Goal: Submit feedback/report problem

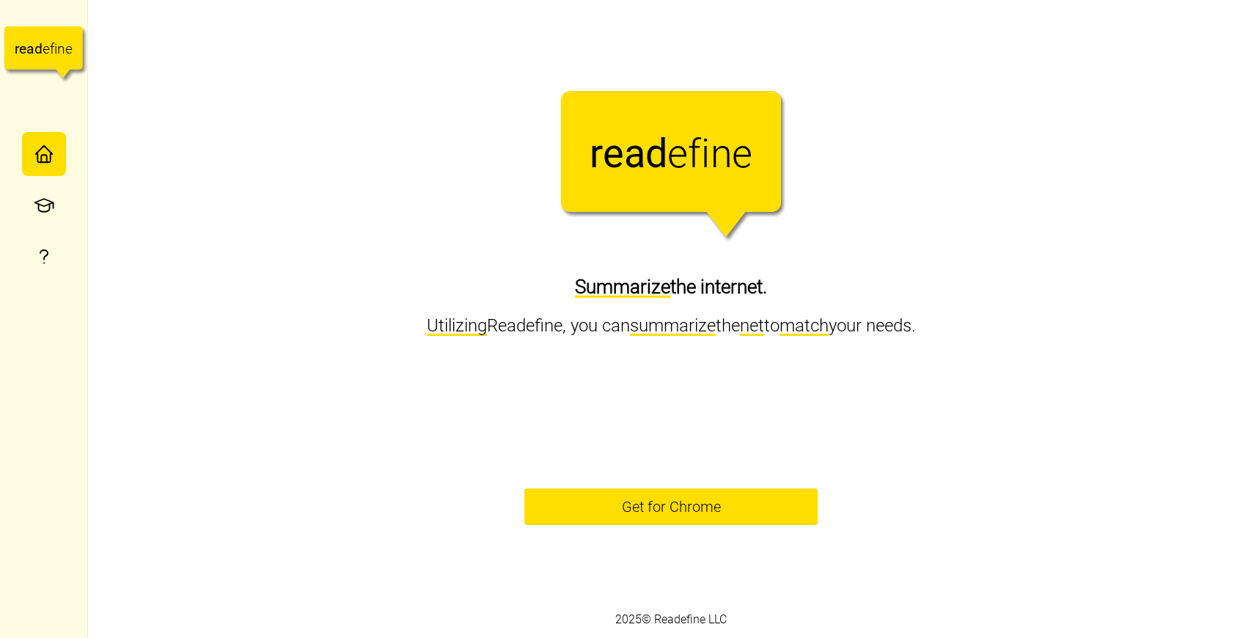
click at [583, 351] on div "Readefine Logo r e a d e f i n e Summarize the internet. Utilizing Readefine, y…" at bounding box center [671, 300] width 1166 height 601
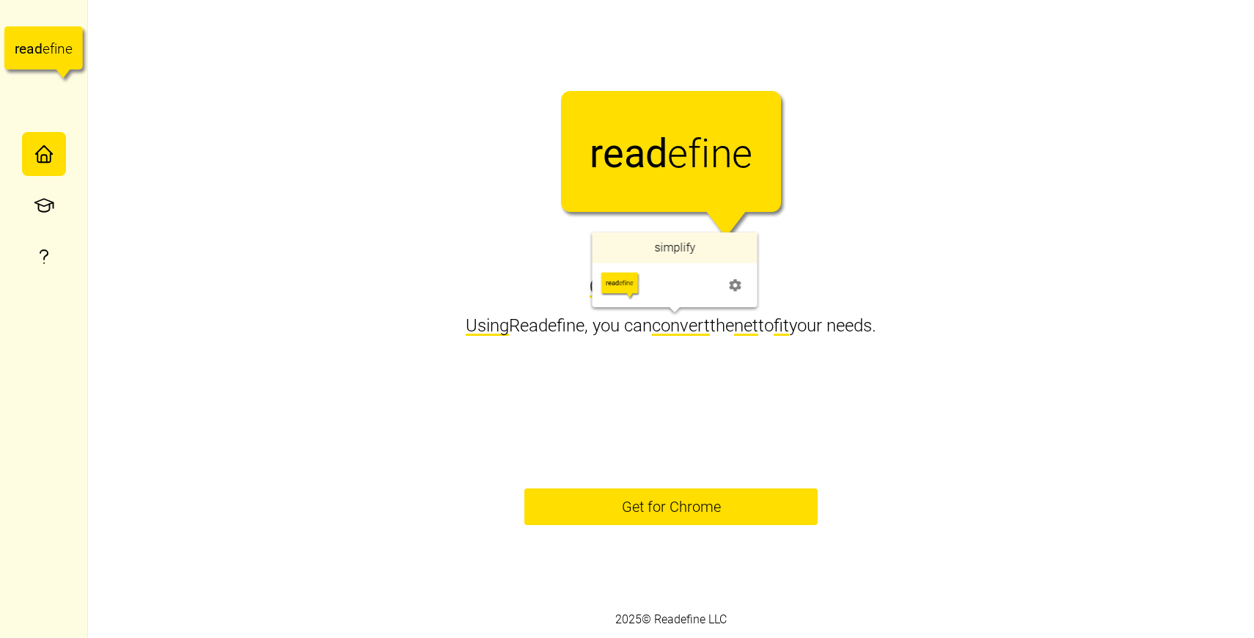
click at [668, 325] on span "convert" at bounding box center [681, 325] width 58 height 21
click at [668, 325] on span "reword" at bounding box center [668, 325] width 53 height 21
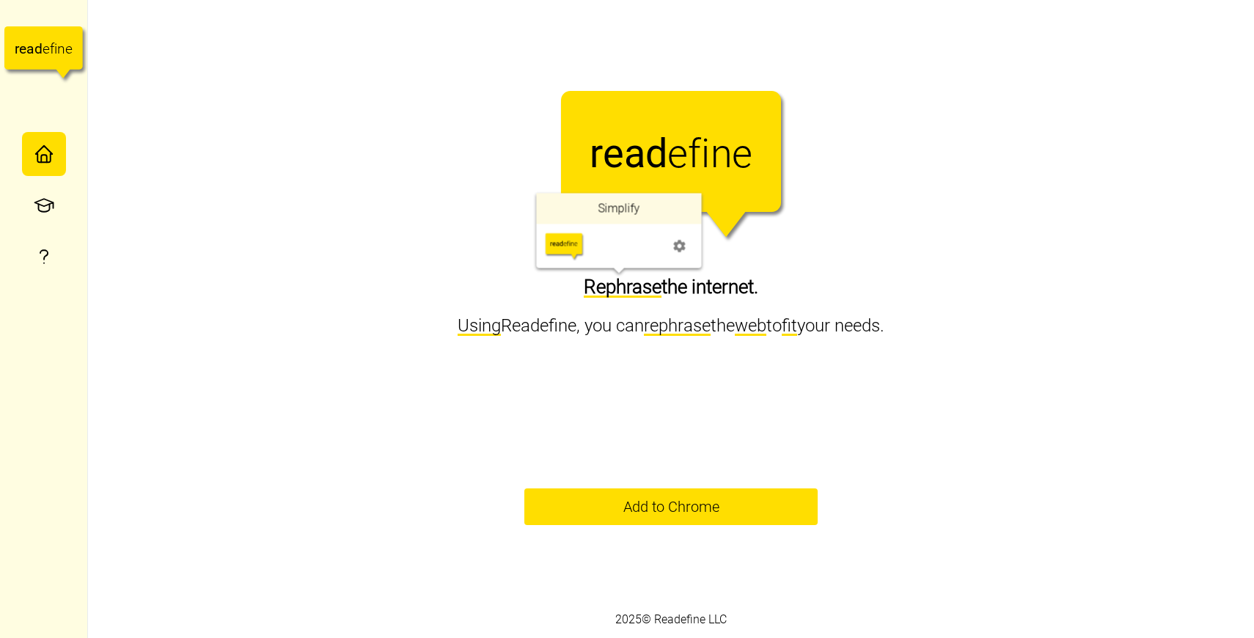
click at [678, 238] on span "" at bounding box center [680, 246] width 15 height 21
click at [625, 293] on span "Reword" at bounding box center [622, 287] width 65 height 22
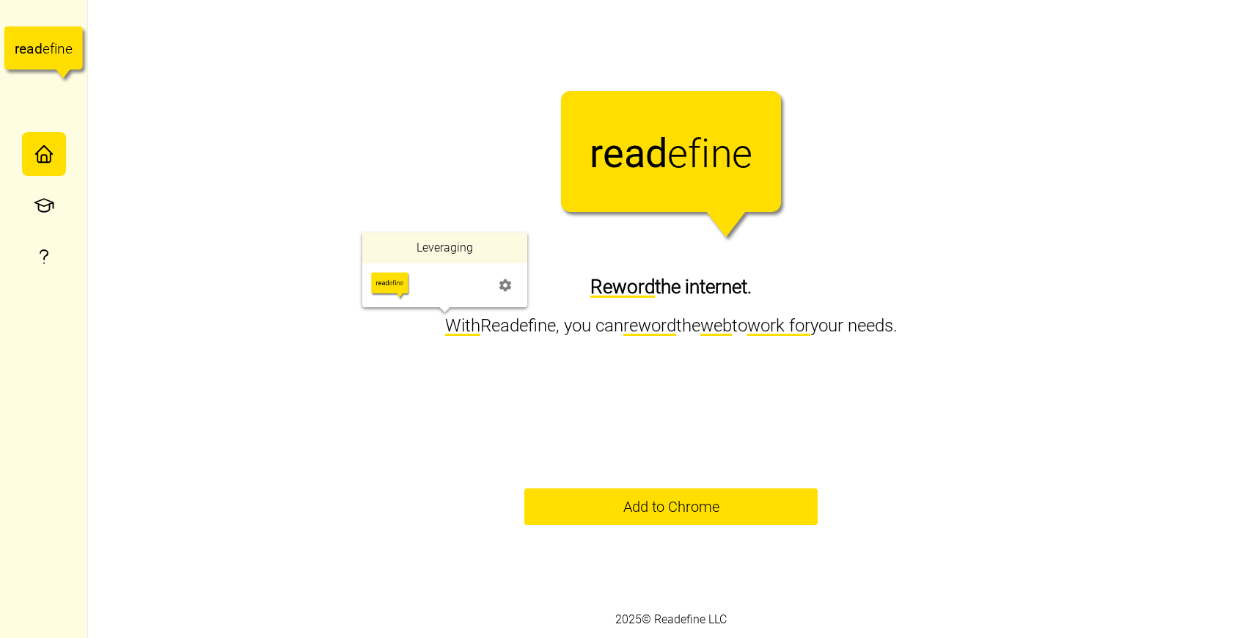
click at [445, 318] on span "With" at bounding box center [462, 325] width 35 height 21
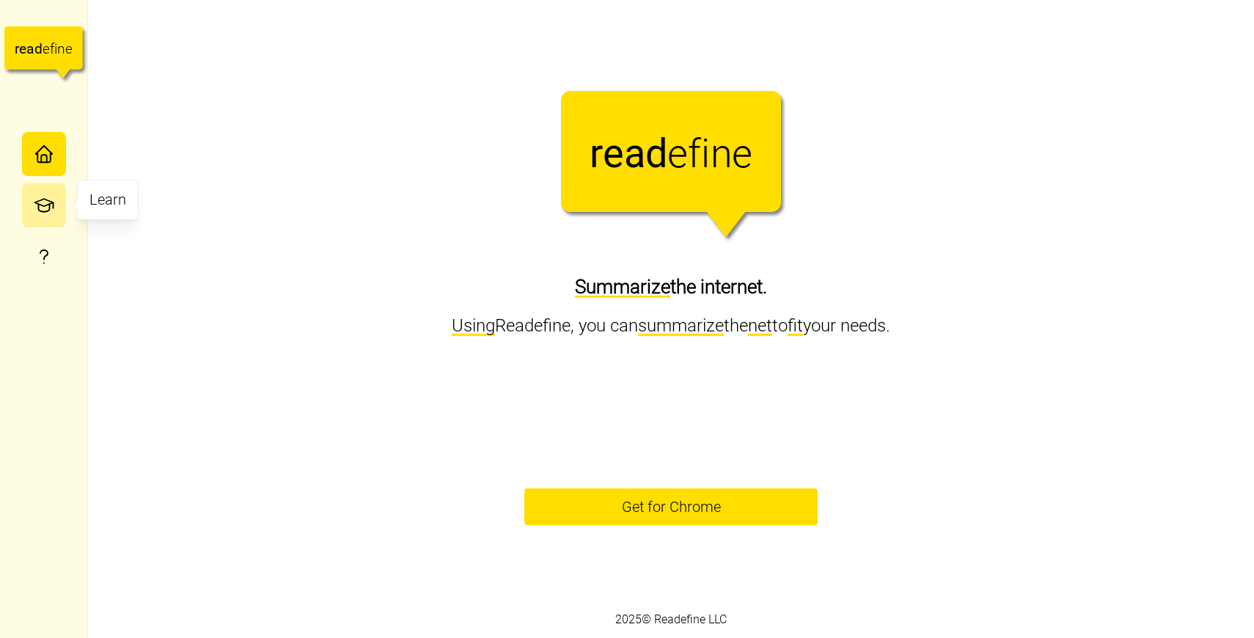
click at [41, 195] on icon "button" at bounding box center [44, 205] width 22 height 22
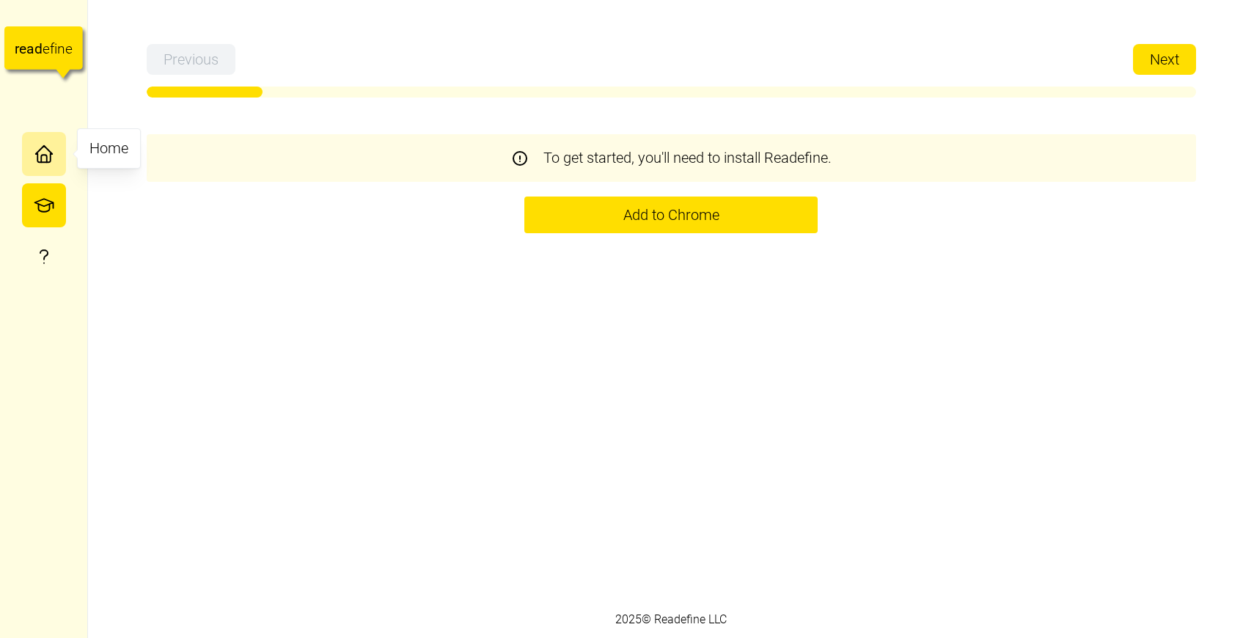
click at [39, 162] on icon "button" at bounding box center [43, 158] width 13 height 8
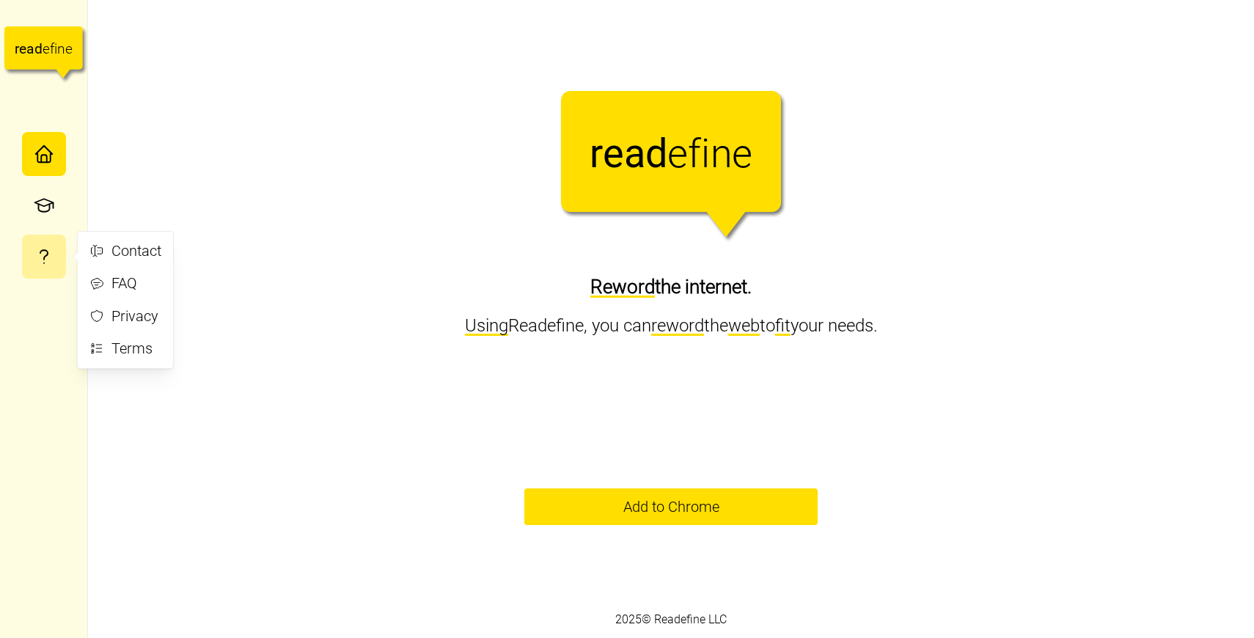
click at [43, 266] on icon "button" at bounding box center [44, 257] width 22 height 22
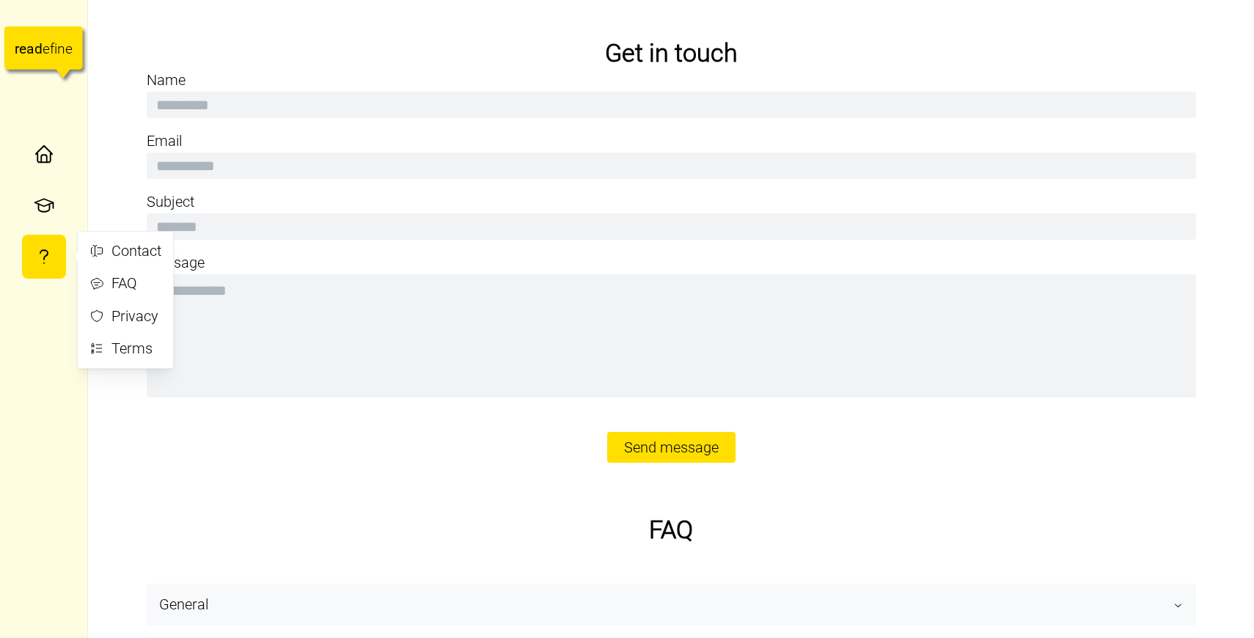
type textarea "*"
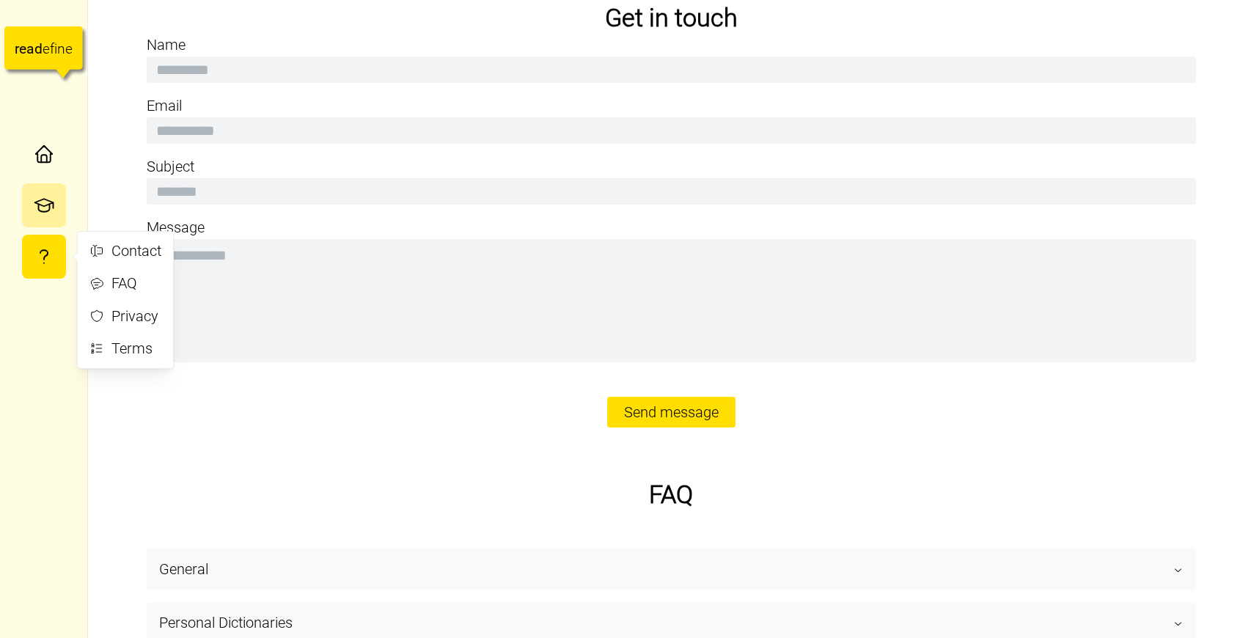
scroll to position [37, 0]
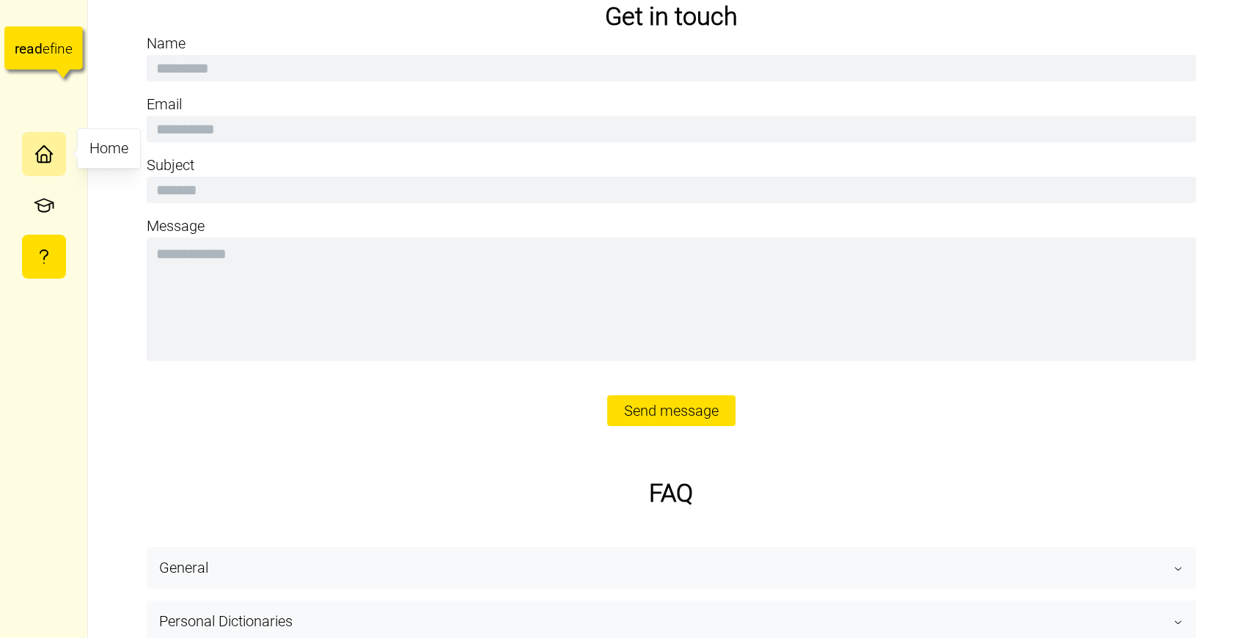
click at [52, 169] on button "button" at bounding box center [44, 154] width 44 height 44
